Goal: Task Accomplishment & Management: Manage account settings

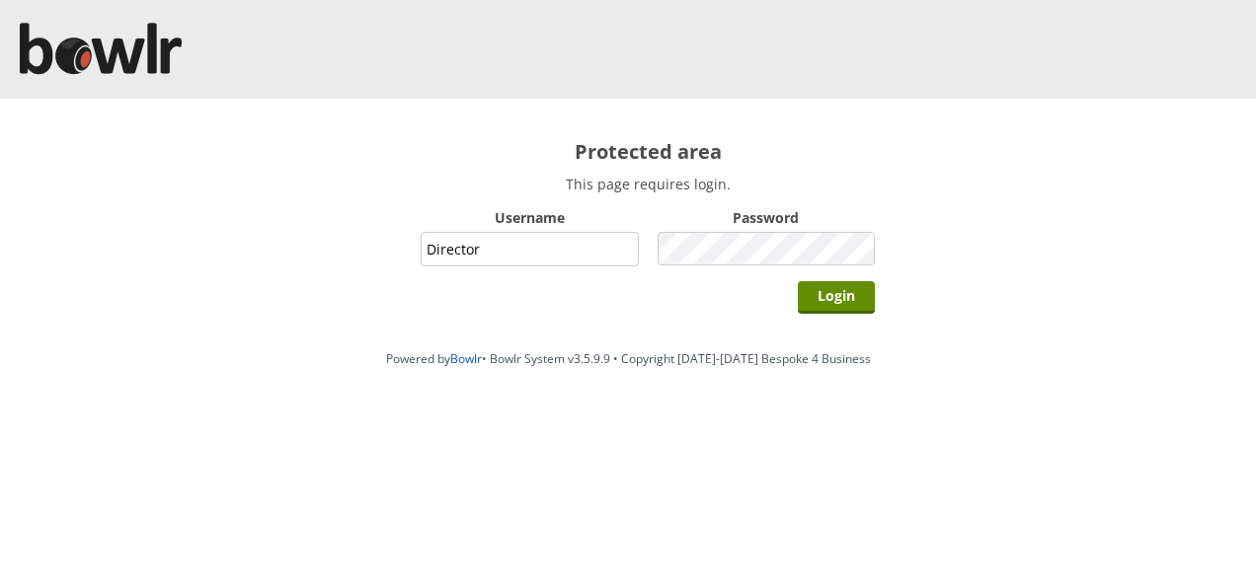
type input "Director"
click at [798, 281] on input "Login" at bounding box center [836, 297] width 77 height 33
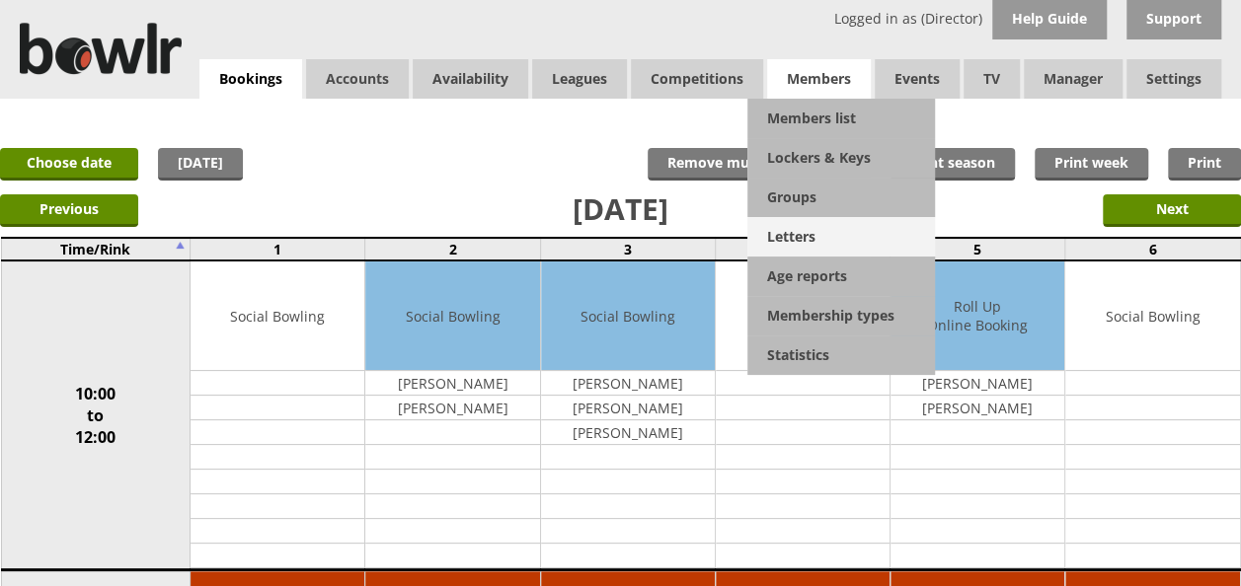
click at [788, 240] on link "Letters" at bounding box center [841, 236] width 188 height 39
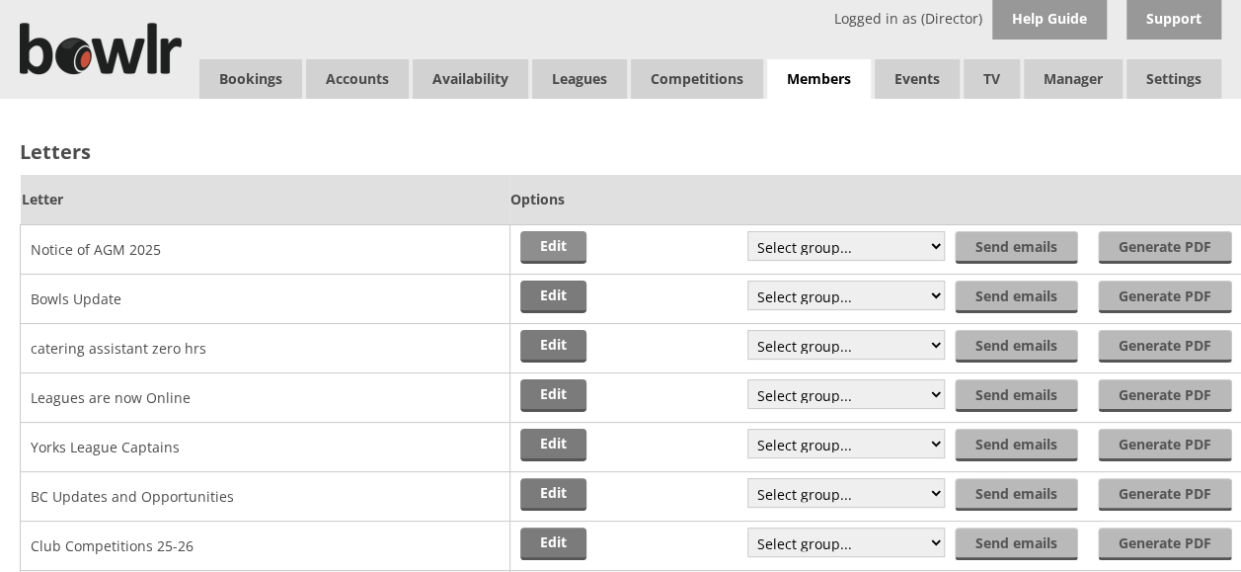
click at [563, 245] on link "Edit" at bounding box center [553, 247] width 66 height 33
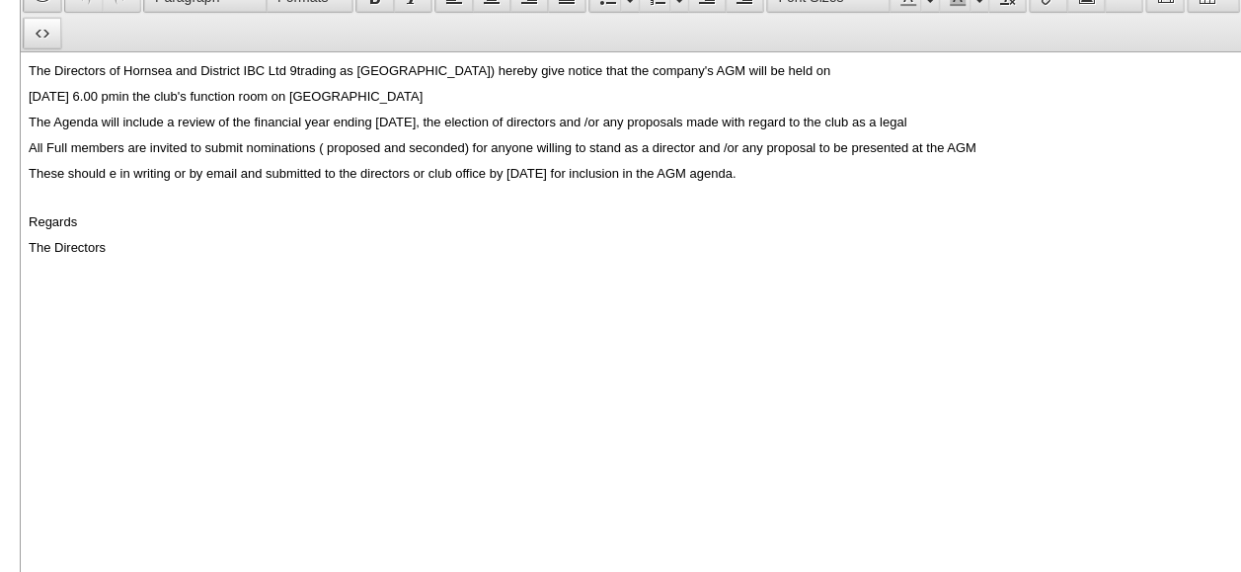
scroll to position [197, 0]
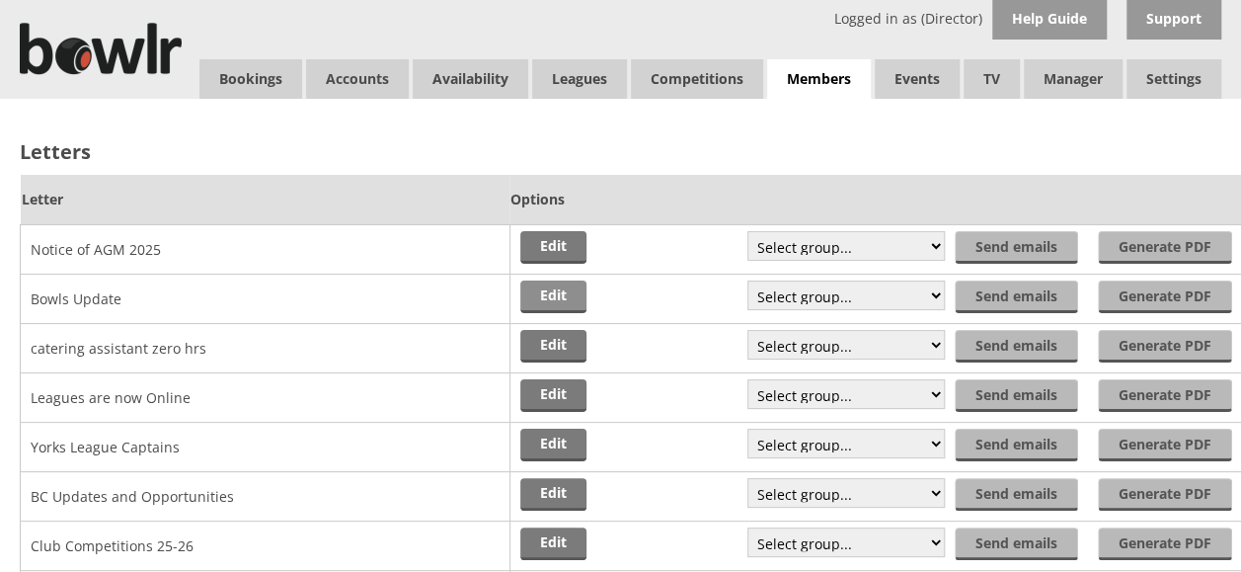
click at [552, 289] on link "Edit" at bounding box center [553, 296] width 66 height 33
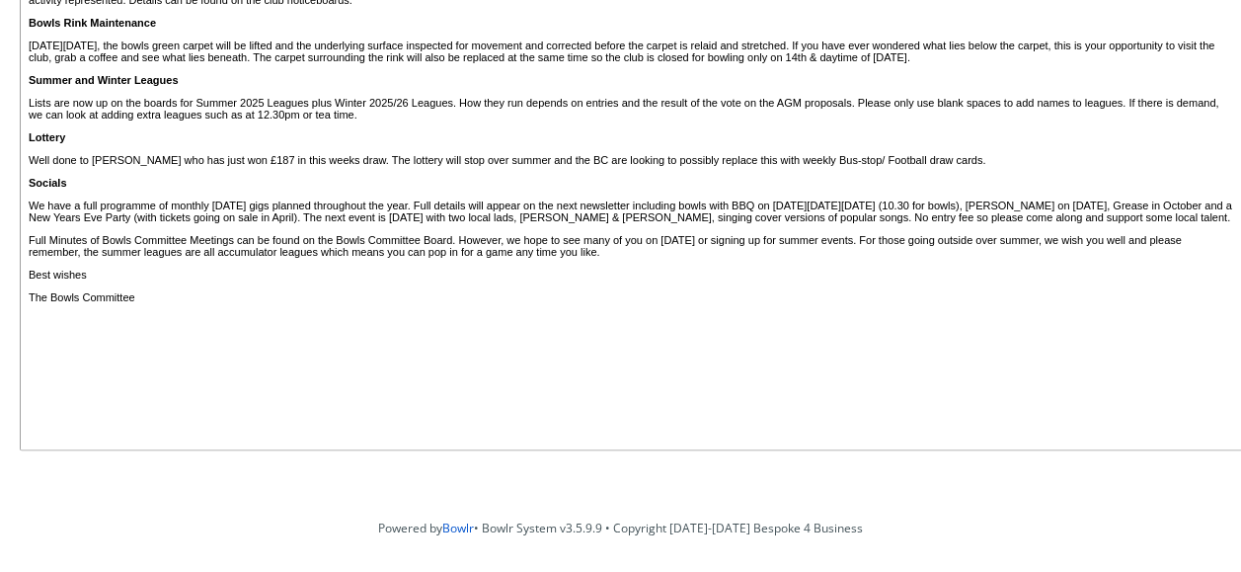
scroll to position [663, 0]
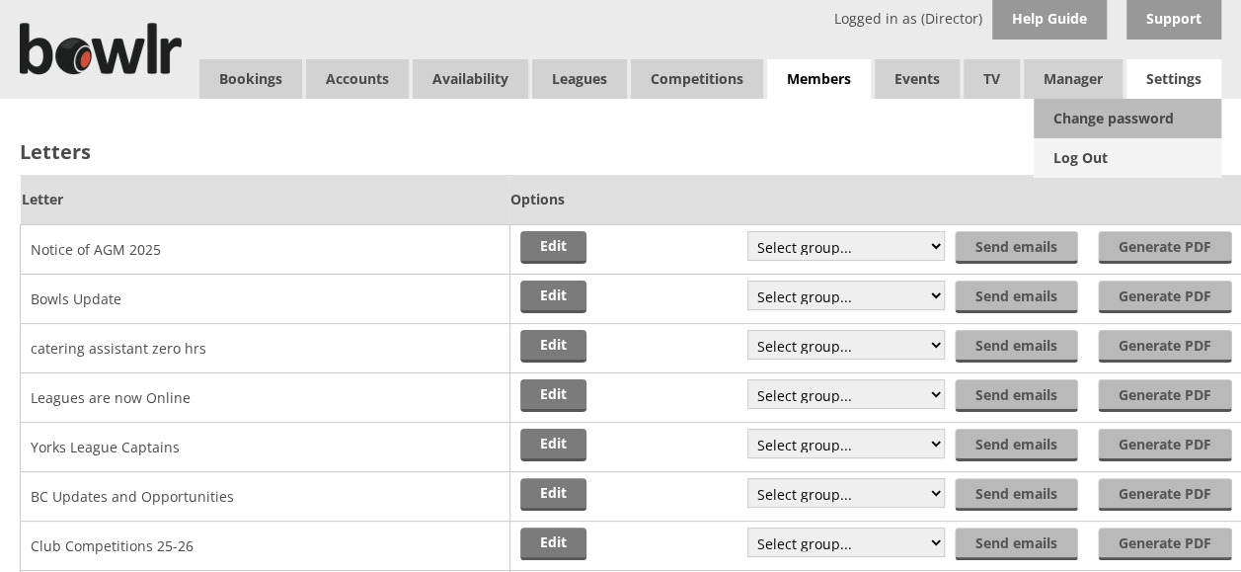
click at [1100, 158] on link "Log Out" at bounding box center [1128, 157] width 188 height 39
